Goal: Obtain resource: Obtain resource

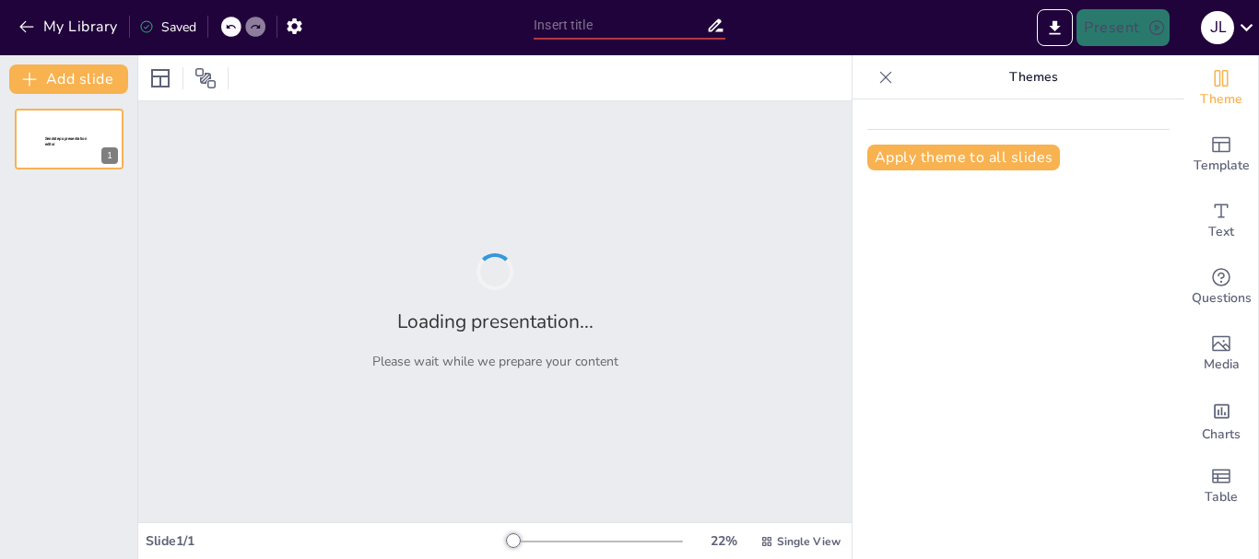
type input "Directrices para el Reporte e Investigación de Incidentes en San [PERSON_NAME] …"
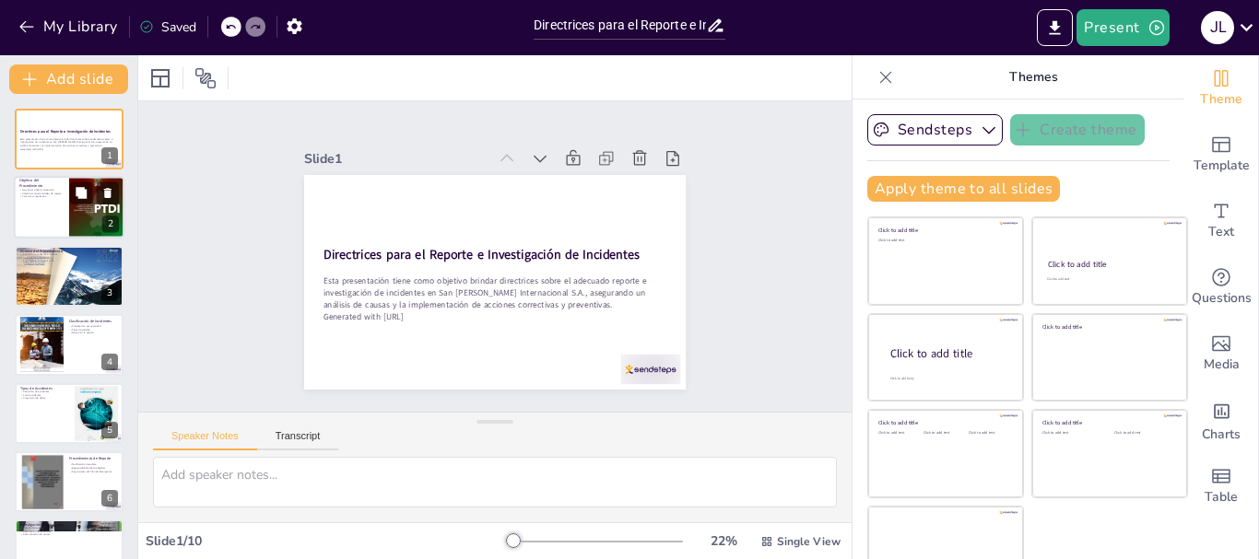
click at [41, 210] on div at bounding box center [69, 208] width 111 height 63
type textarea "Es fundamental que el procedimiento garantice un análisis adecuado de cada inci…"
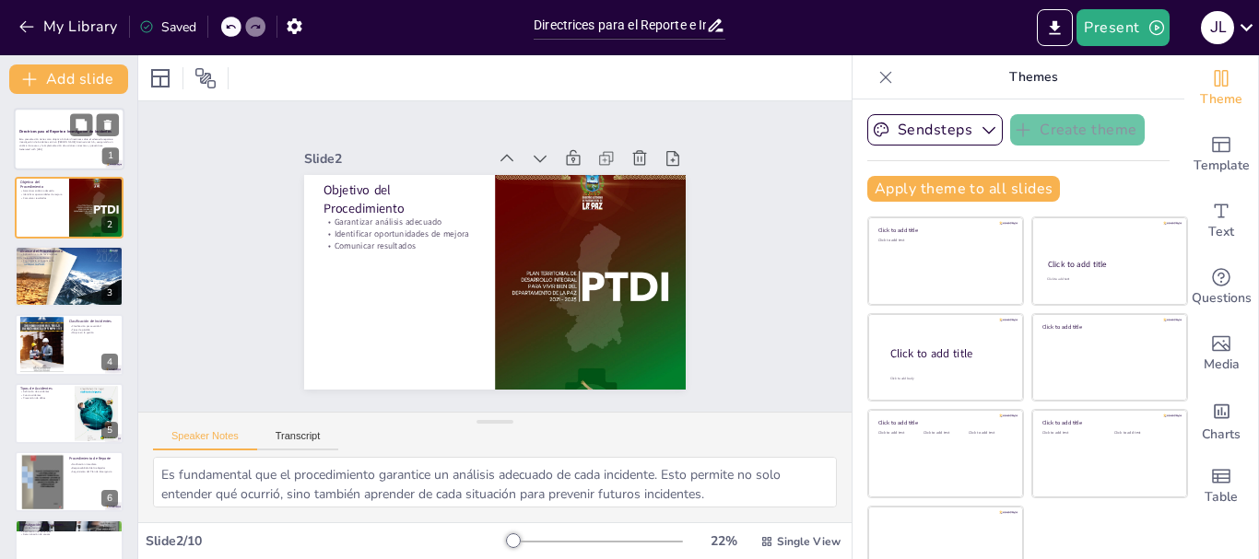
click at [59, 136] on div "Esta presentación tiene como objetivo brindar directrices sobre el adecuado rep…" at bounding box center [69, 144] width 100 height 16
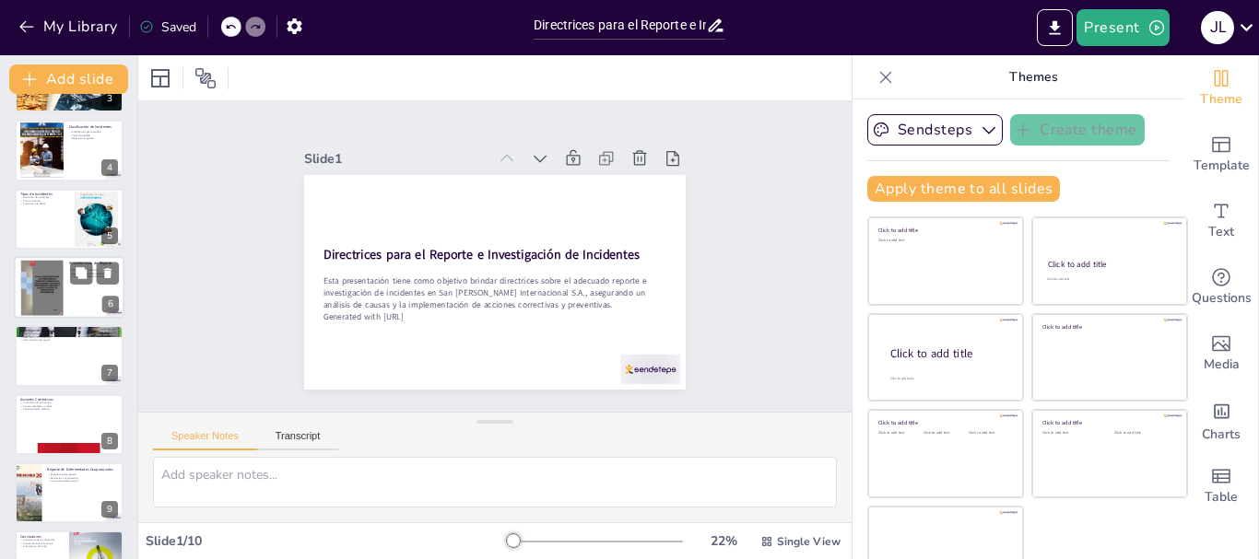
scroll to position [242, 0]
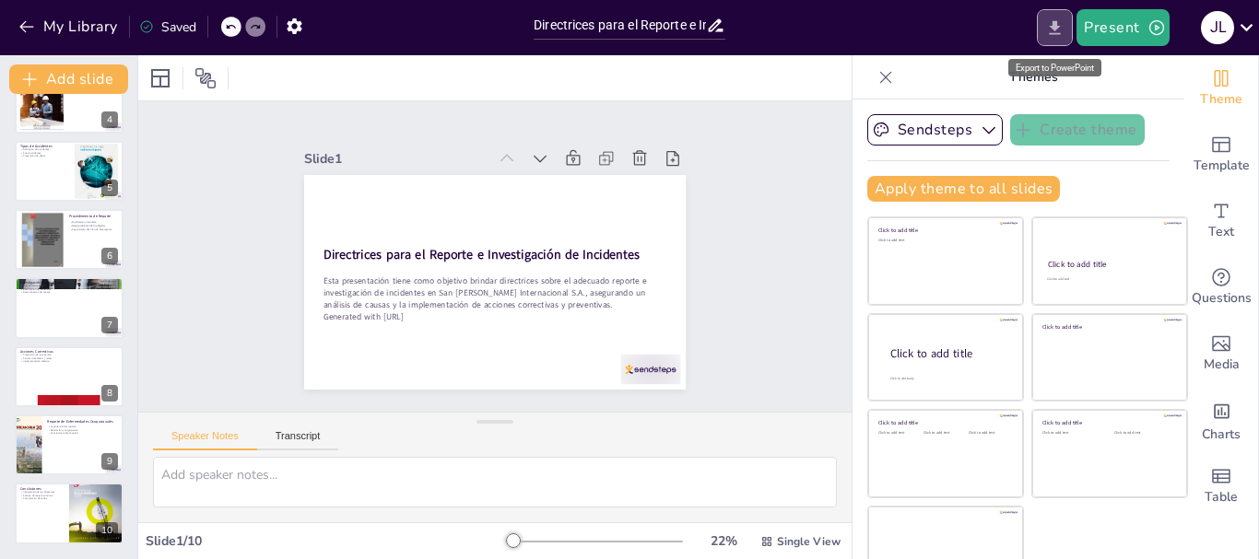
click at [1061, 33] on icon "Export to PowerPoint" at bounding box center [1054, 27] width 11 height 14
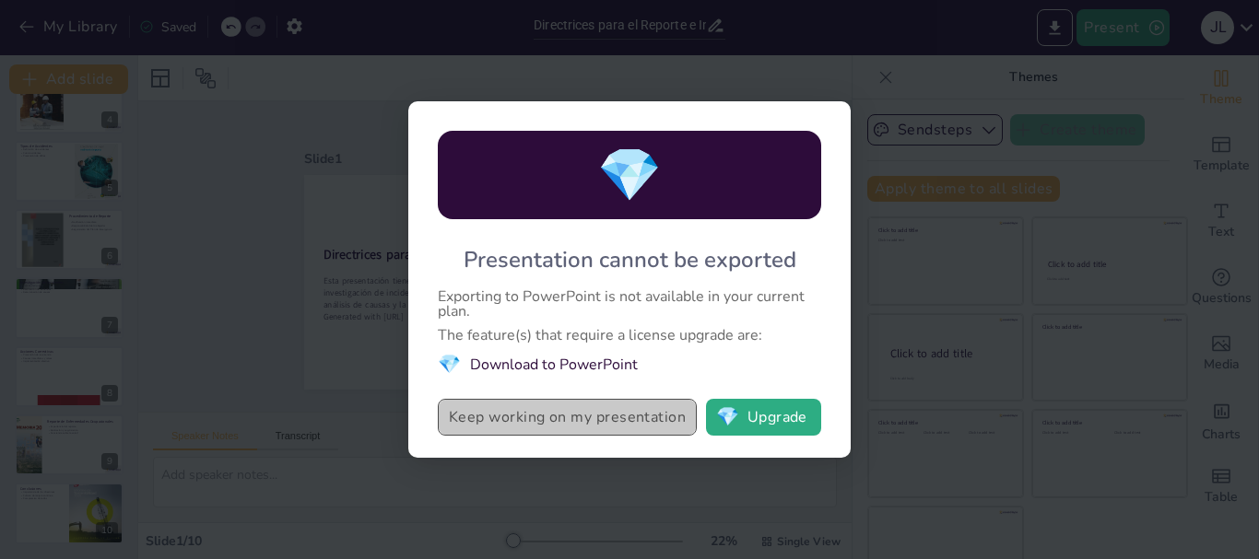
click at [552, 424] on button "Keep working on my presentation" at bounding box center [567, 417] width 259 height 37
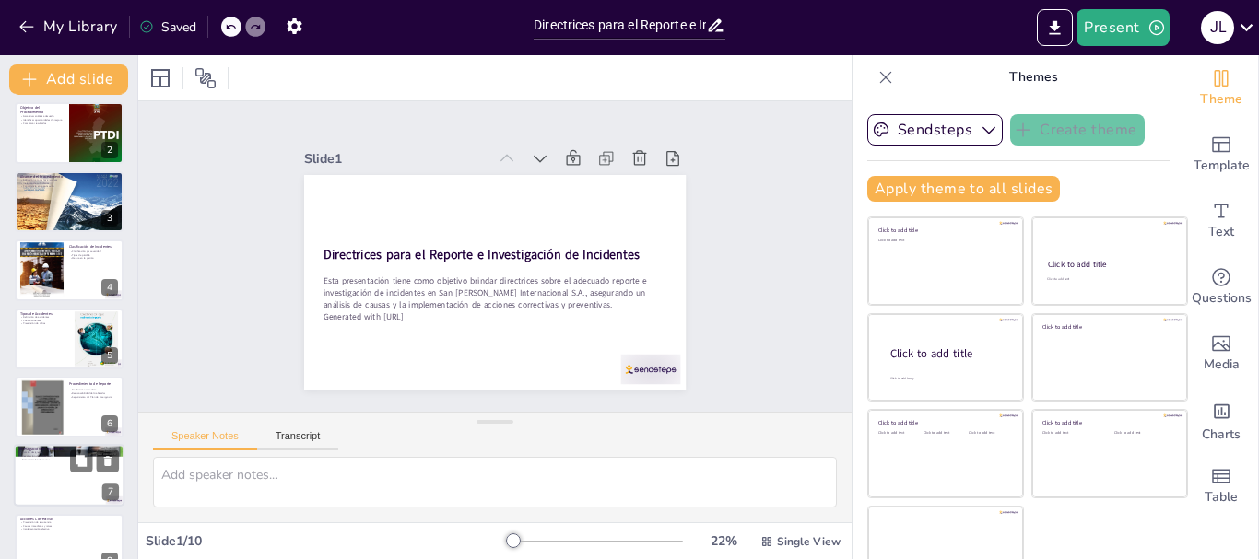
scroll to position [0, 0]
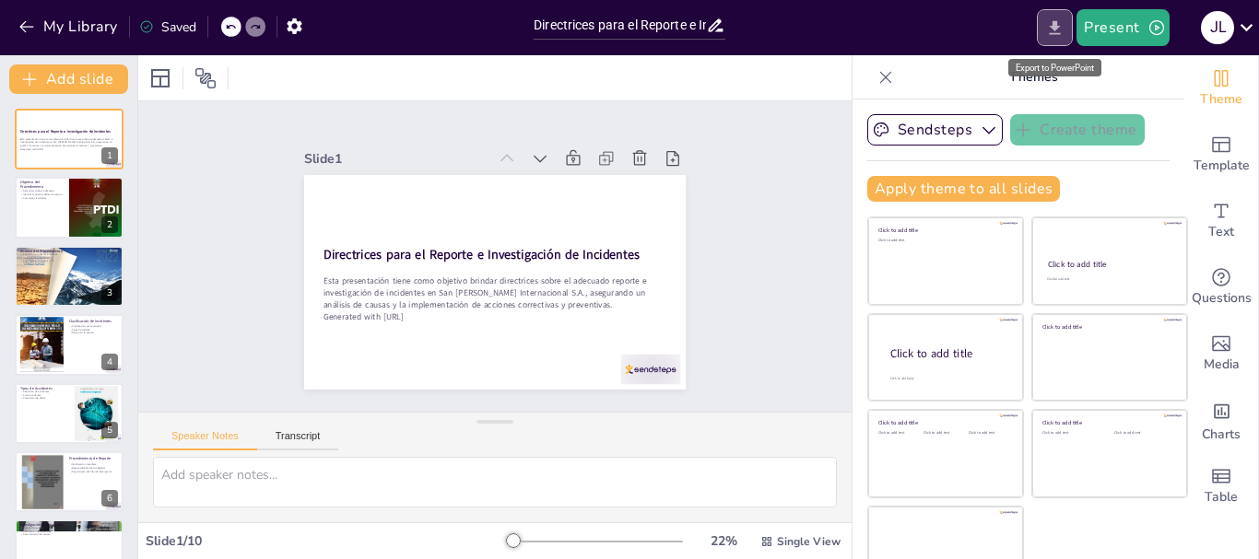
click at [1043, 26] on button "Export to PowerPoint" at bounding box center [1055, 27] width 36 height 37
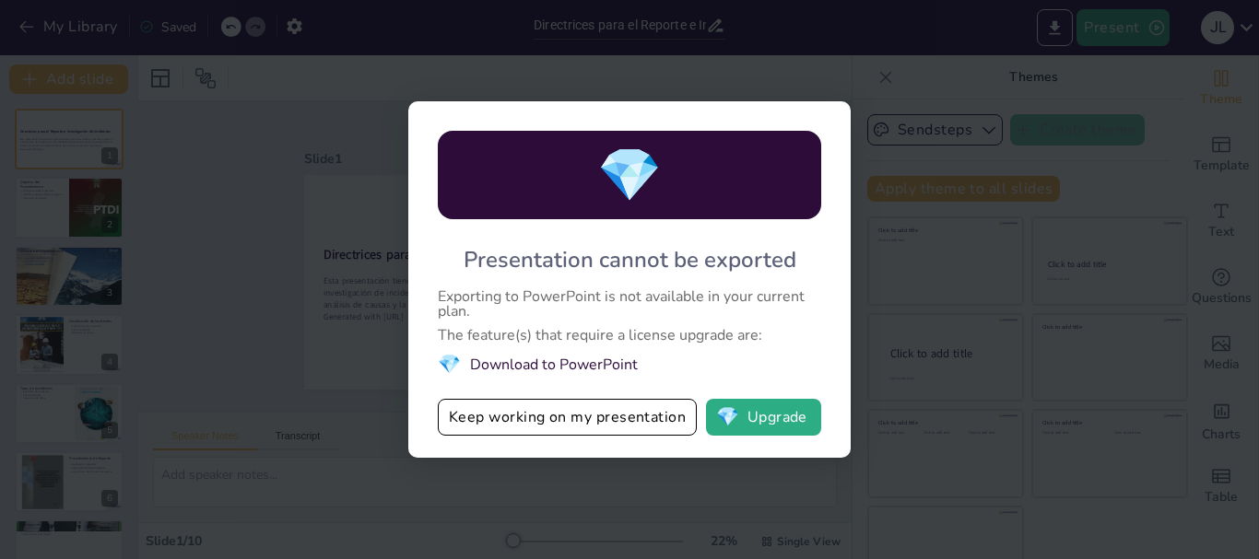
click at [531, 361] on li "💎 Download to PowerPoint" at bounding box center [629, 364] width 383 height 25
click at [522, 369] on li "💎 Download to PowerPoint" at bounding box center [629, 364] width 383 height 25
click at [623, 163] on span "💎" at bounding box center [629, 175] width 64 height 71
click at [745, 411] on button "💎 Upgrade" at bounding box center [763, 417] width 115 height 37
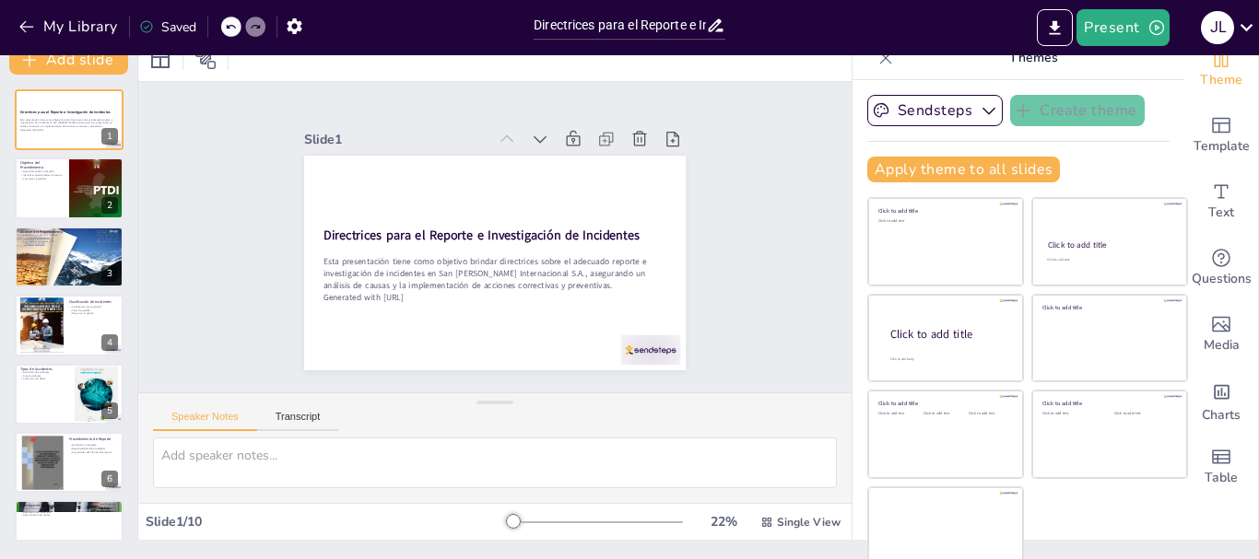
scroll to position [35, 0]
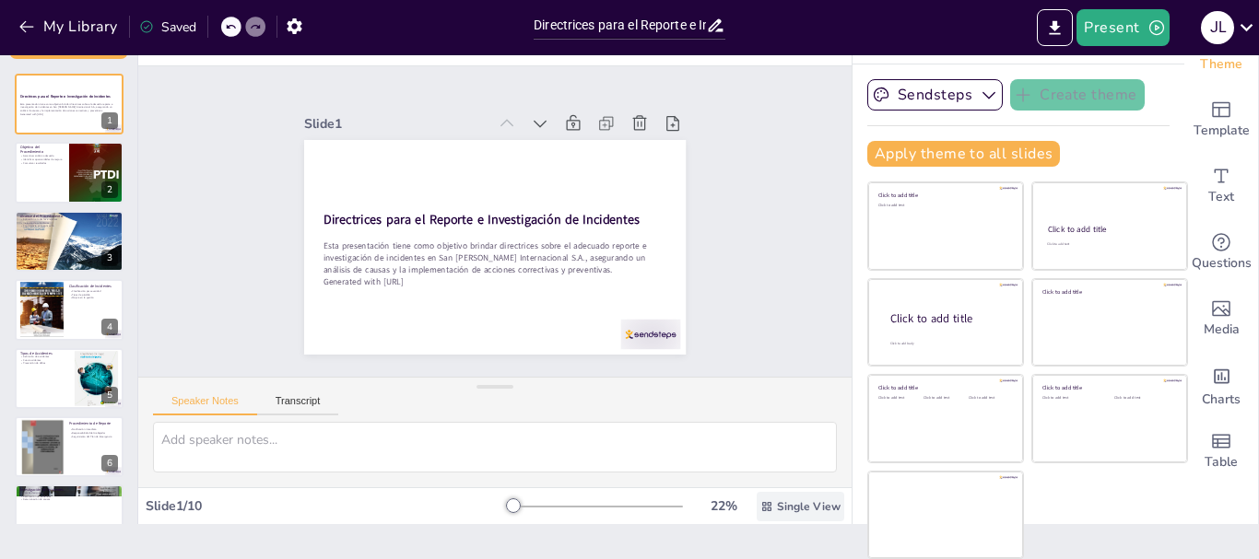
click at [782, 504] on span "Single View" at bounding box center [809, 506] width 64 height 15
click at [766, 473] on span "List View" at bounding box center [759, 466] width 97 height 18
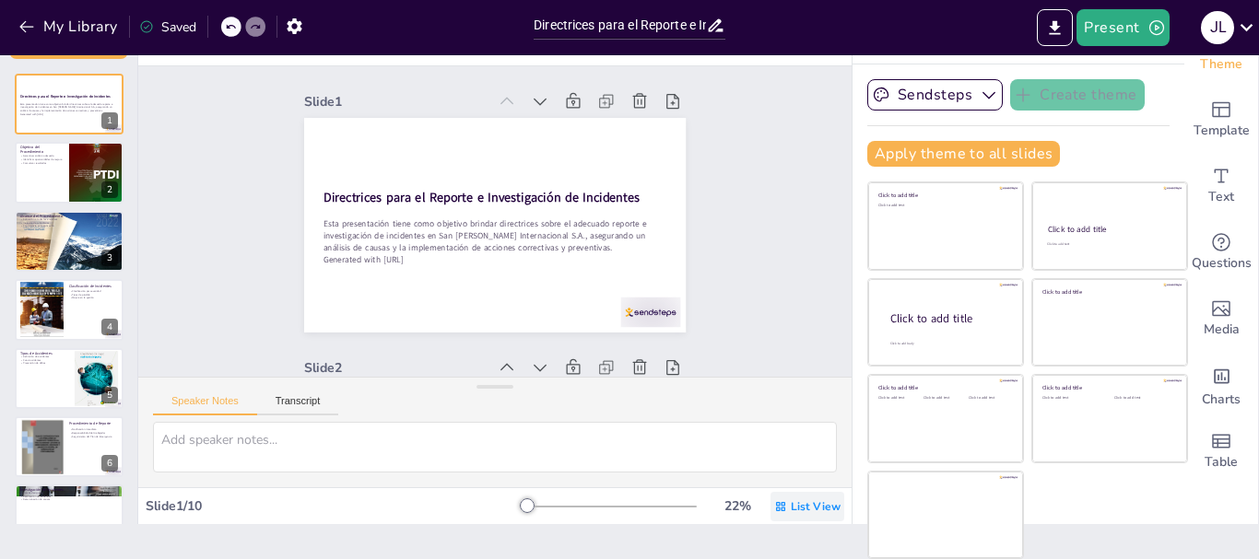
click at [791, 502] on span "List View" at bounding box center [816, 506] width 50 height 15
click at [768, 438] on div "Single View" at bounding box center [766, 429] width 99 height 37
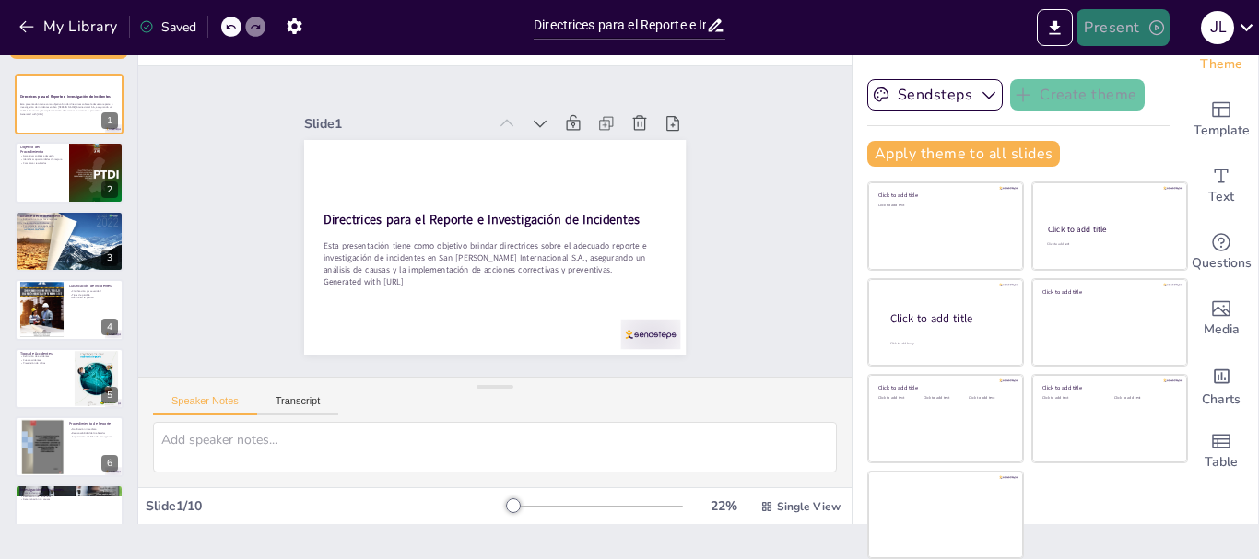
click at [1116, 29] on button "Present" at bounding box center [1122, 27] width 92 height 37
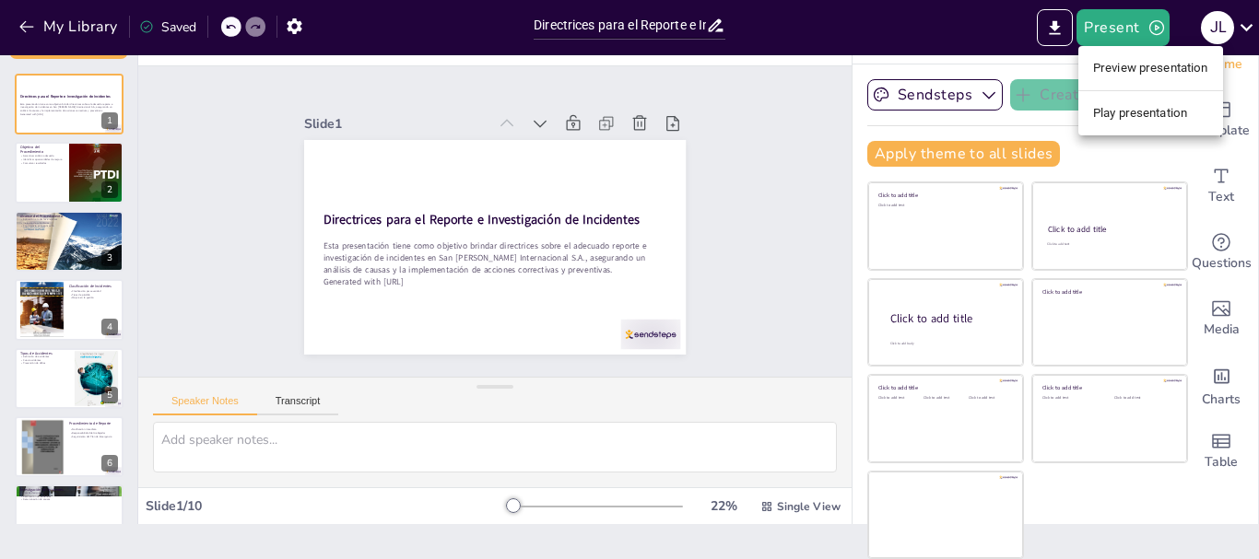
click at [1170, 77] on li "Preview presentation" at bounding box center [1150, 67] width 145 height 29
